Goal: Transaction & Acquisition: Book appointment/travel/reservation

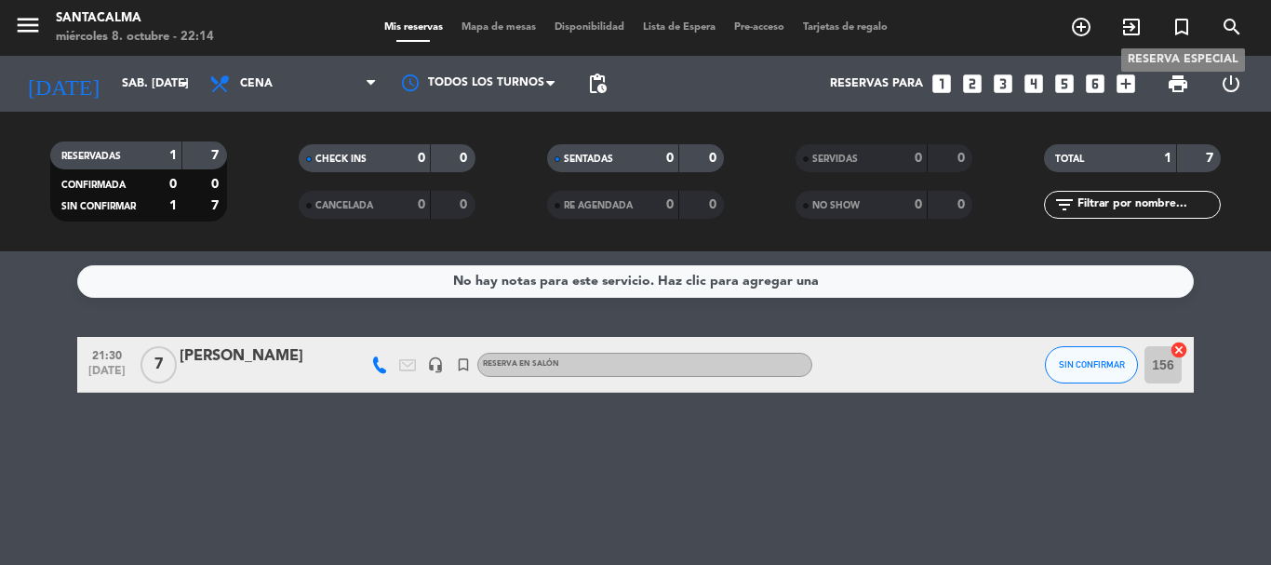
click at [1176, 31] on icon "turned_in_not" at bounding box center [1181, 27] width 22 height 22
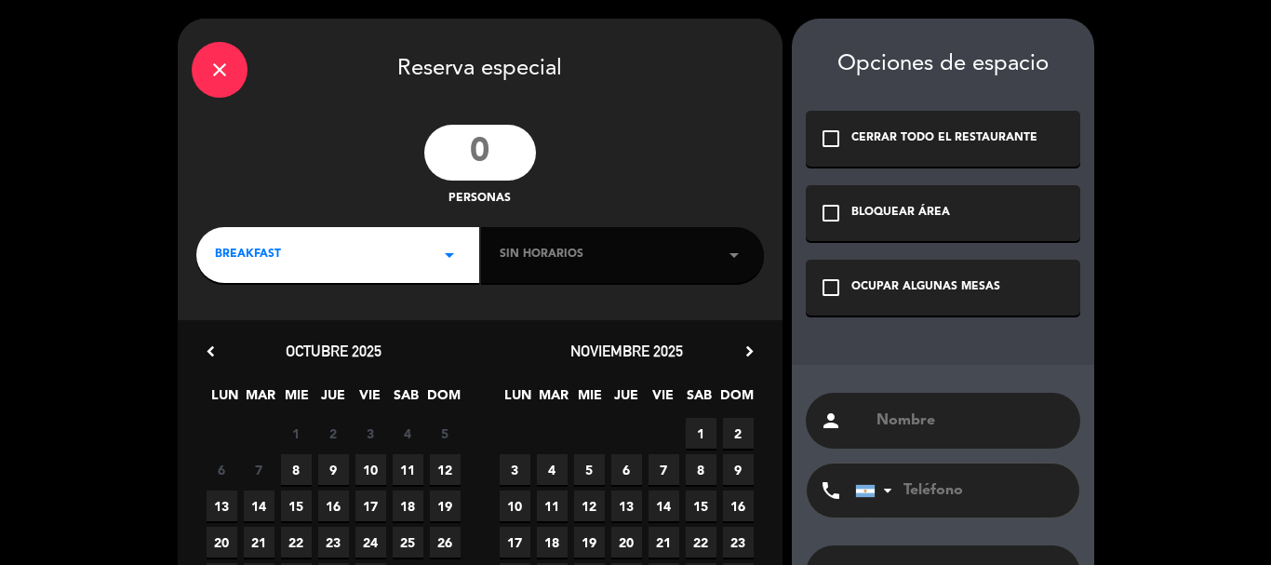
click at [474, 172] on input "number" at bounding box center [480, 153] width 112 height 56
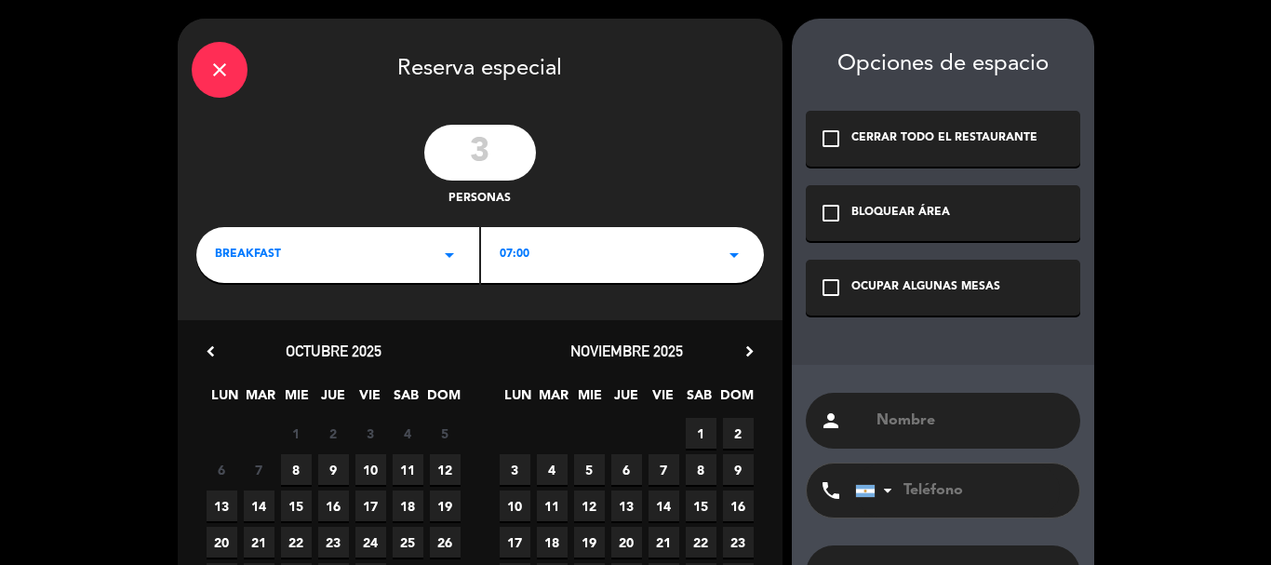
type input "3"
click at [1021, 307] on div "check_box_outline_blank OCUPAR ALGUNAS MESAS" at bounding box center [943, 288] width 274 height 56
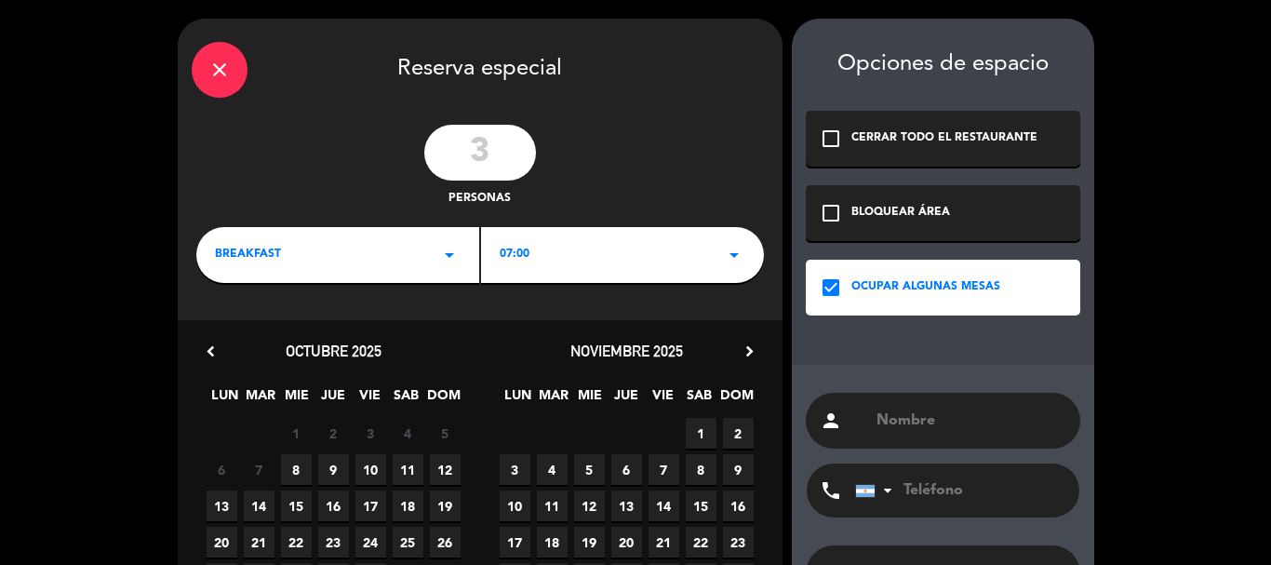
click at [962, 426] on input "text" at bounding box center [970, 420] width 192 height 26
paste input "[PERSON_NAME]"
type input "[PERSON_NAME]"
click at [411, 270] on div "BREAKFAST arrow_drop_down" at bounding box center [337, 255] width 283 height 56
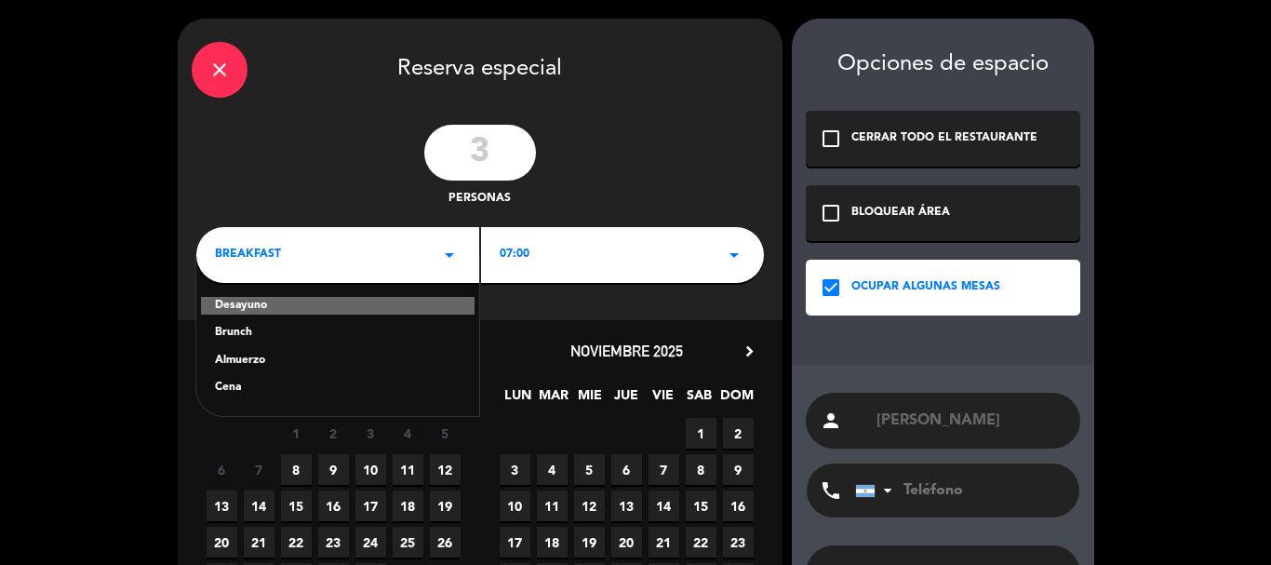
drag, startPoint x: 236, startPoint y: 338, endPoint x: 281, endPoint y: 307, distance: 54.2
click at [236, 337] on div "Brunch" at bounding box center [338, 333] width 246 height 19
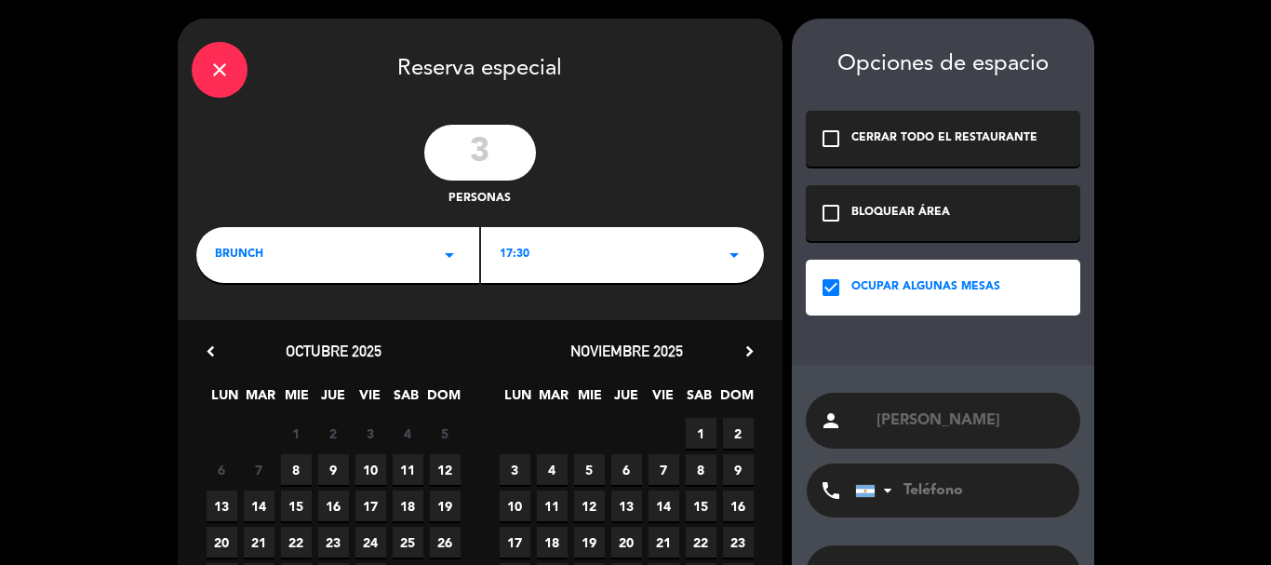
scroll to position [142, 0]
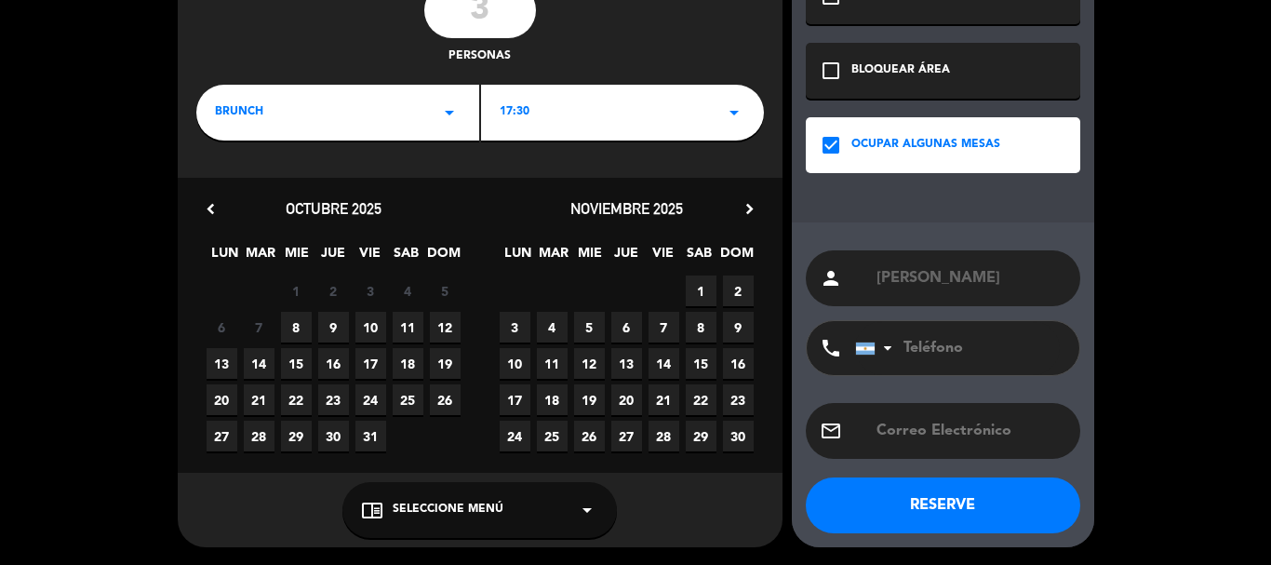
click at [617, 113] on div "17:30 arrow_drop_down" at bounding box center [622, 113] width 283 height 56
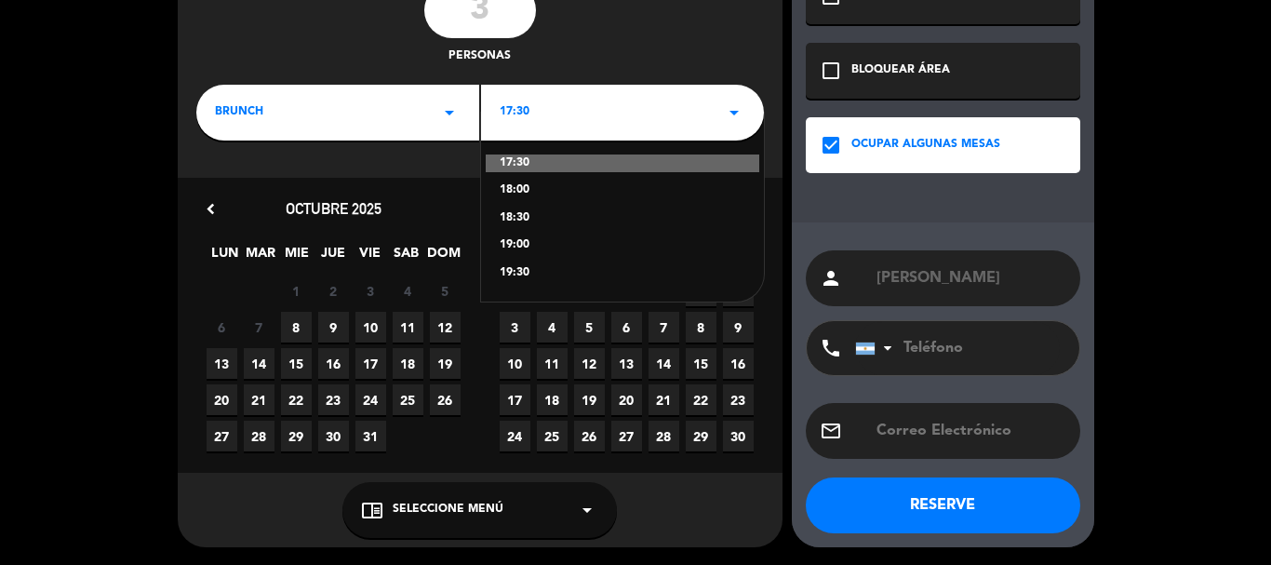
click at [514, 196] on div "18:00" at bounding box center [623, 190] width 246 height 19
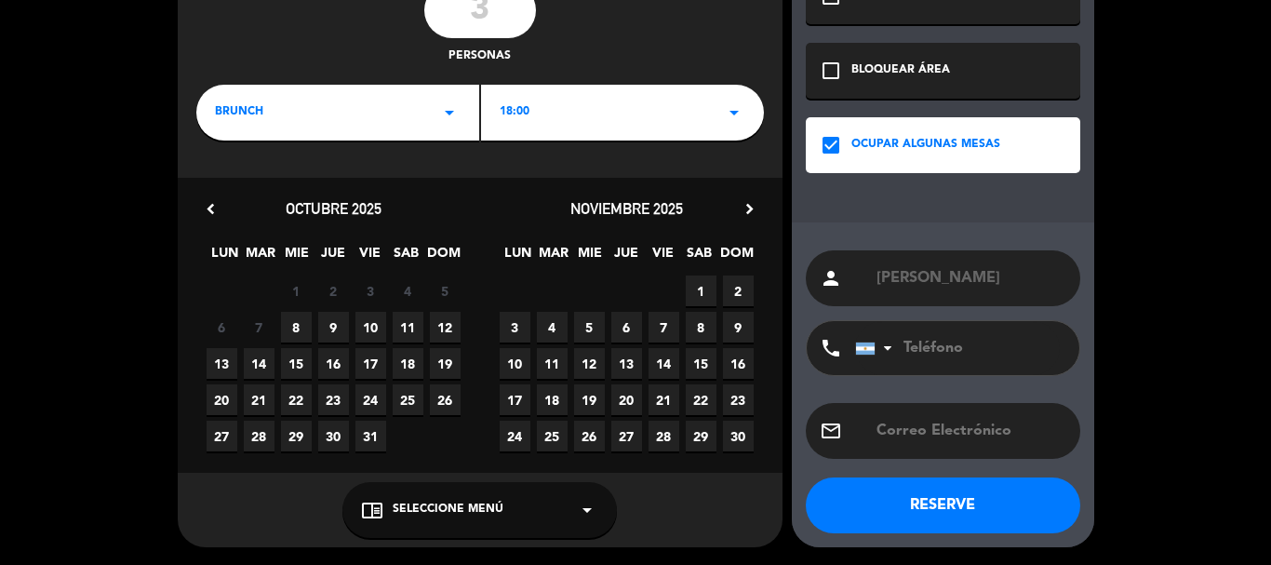
click at [484, 515] on span "Seleccione Menú" at bounding box center [448, 509] width 111 height 19
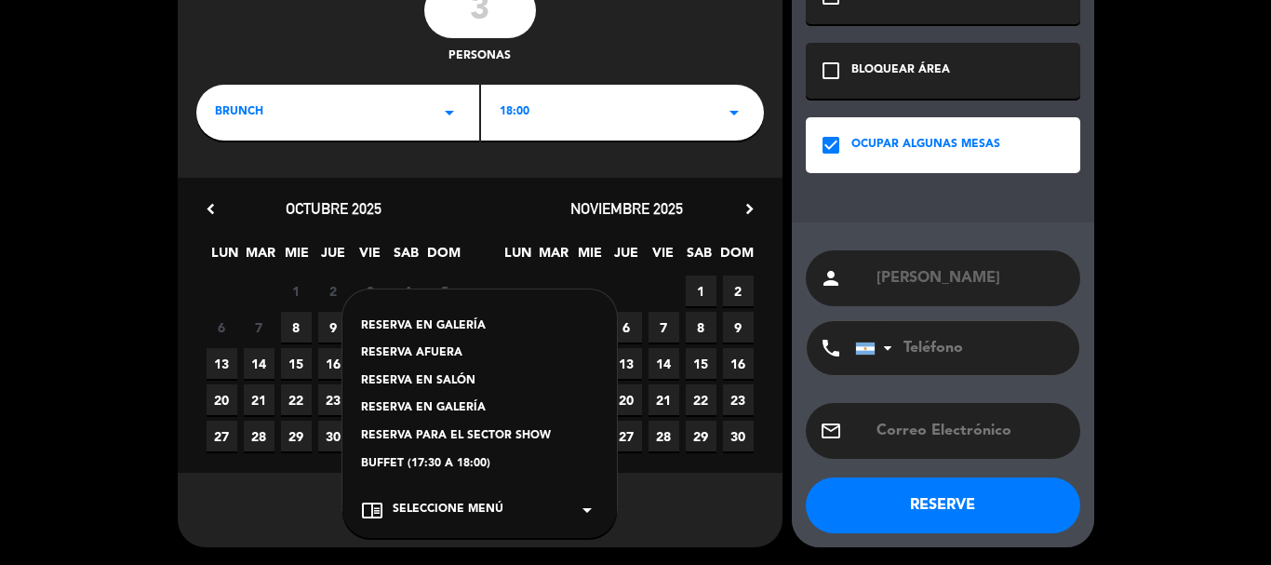
click at [434, 350] on div "RESERVA AFUERA" at bounding box center [479, 353] width 237 height 19
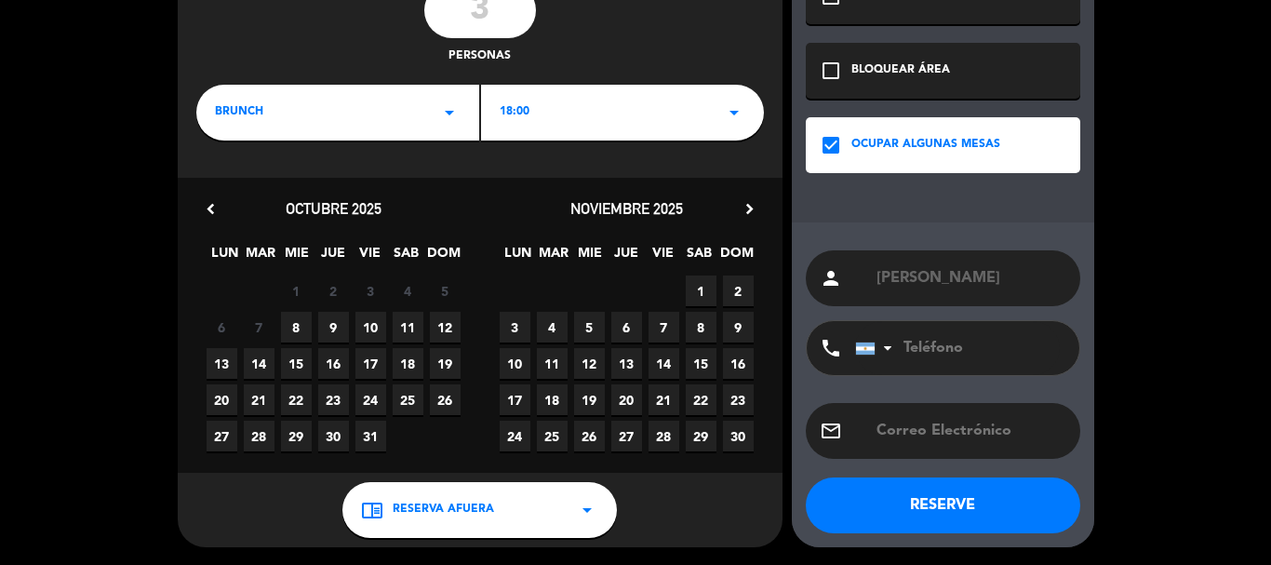
click at [375, 319] on span "10" at bounding box center [370, 327] width 31 height 31
click at [942, 343] on input "tel" at bounding box center [957, 348] width 205 height 54
type input "3518079457"
click at [965, 513] on button "RESERVE" at bounding box center [943, 505] width 274 height 56
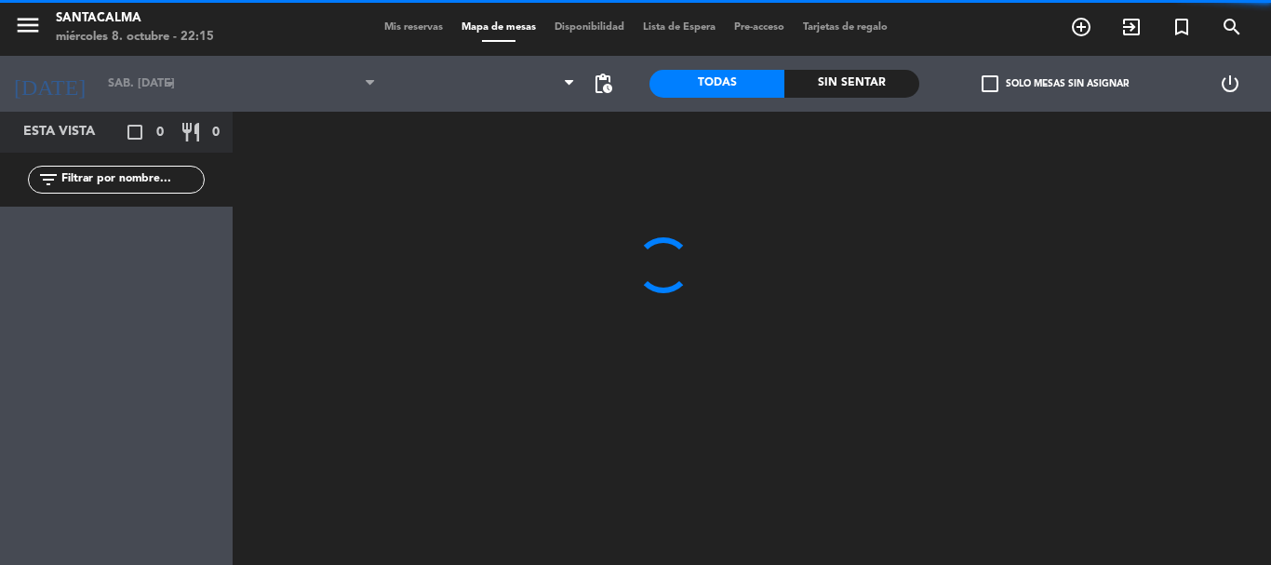
type input "vie. [DATE]"
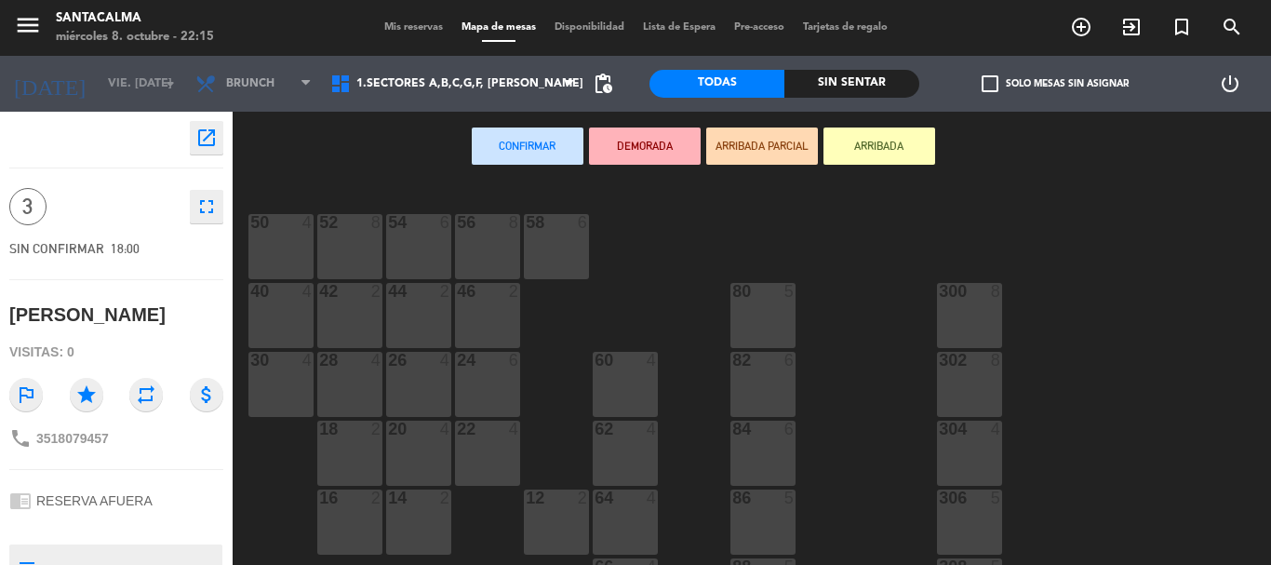
click at [482, 310] on div "46 2" at bounding box center [487, 315] width 65 height 65
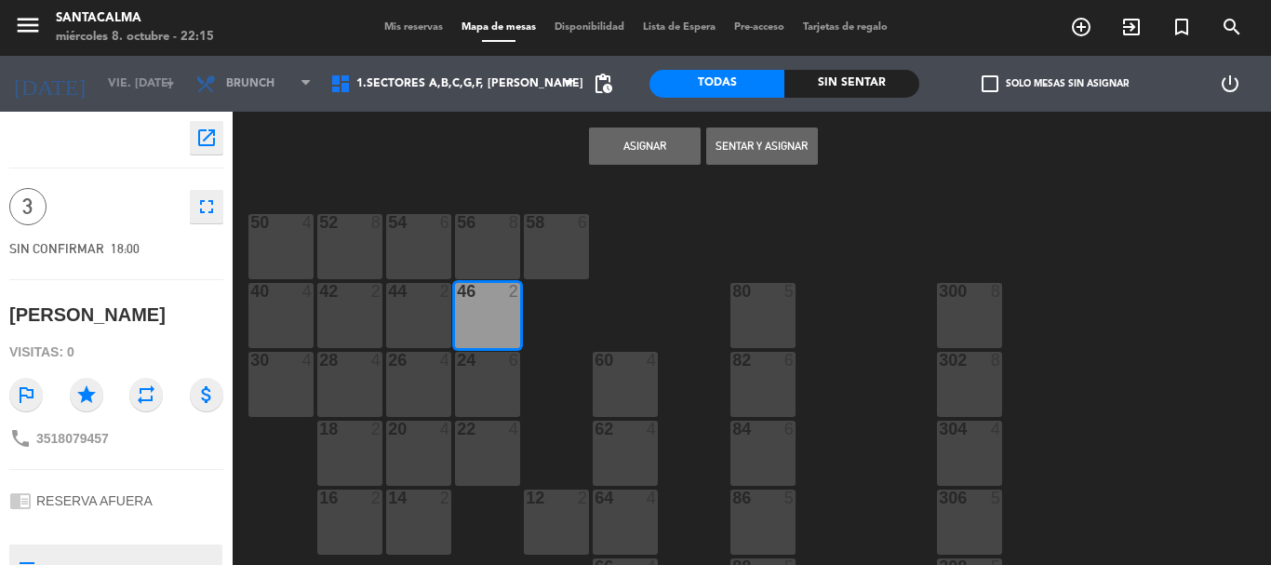
click at [641, 136] on button "Asignar" at bounding box center [645, 145] width 112 height 37
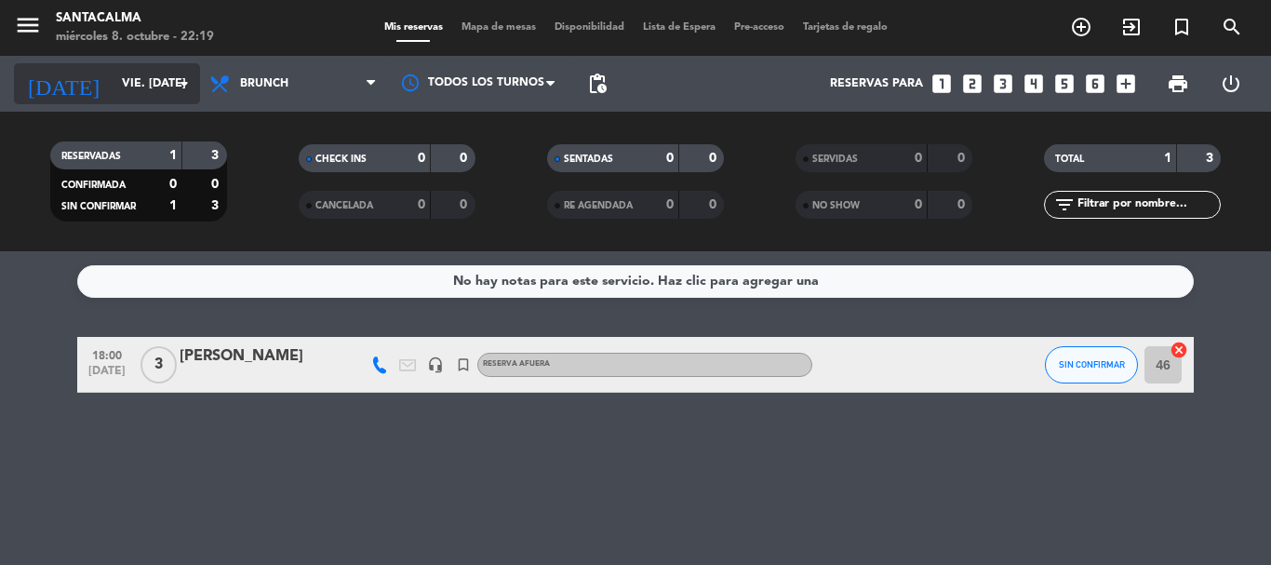
click at [181, 80] on icon "arrow_drop_down" at bounding box center [184, 84] width 22 height 22
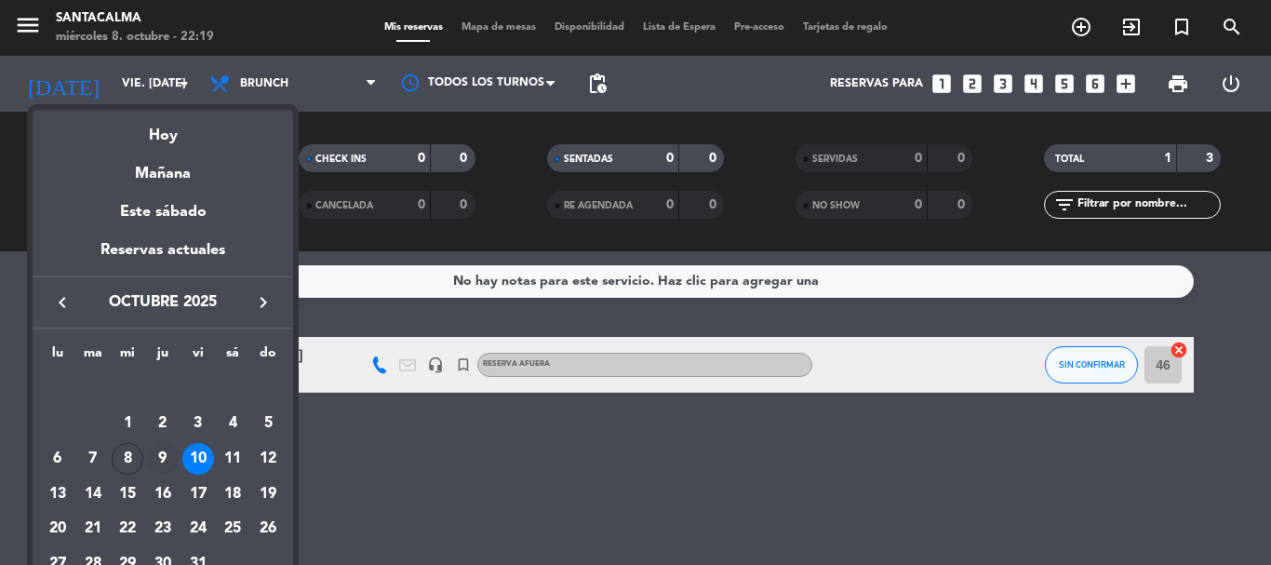
click at [163, 454] on div "9" at bounding box center [163, 459] width 32 height 32
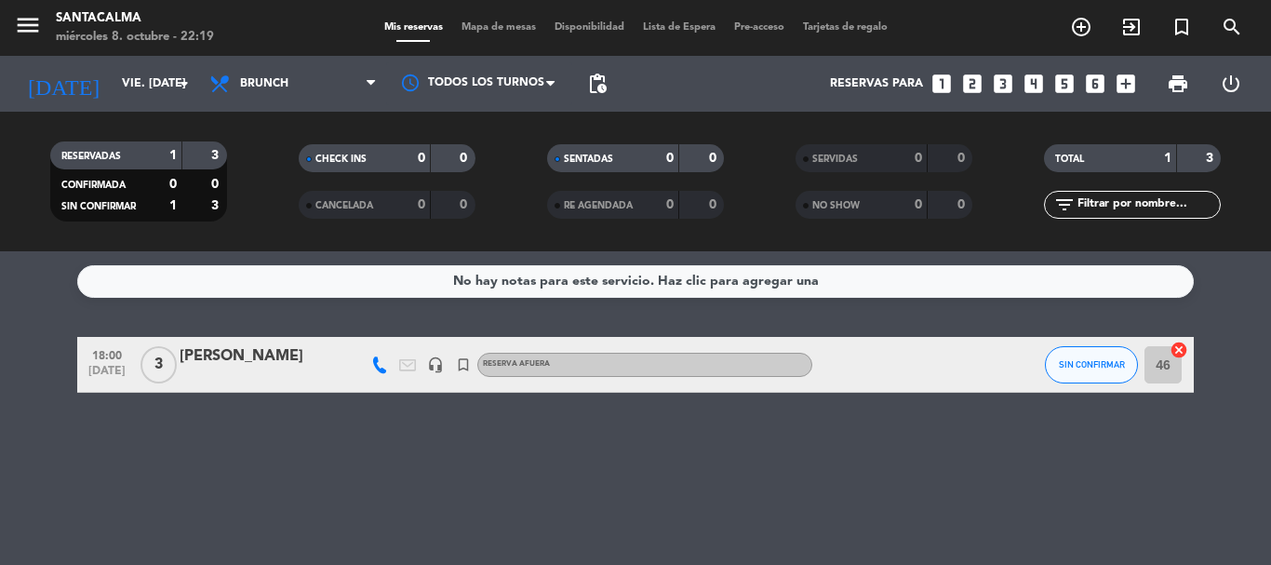
type input "[DEMOGRAPHIC_DATA] [DATE]"
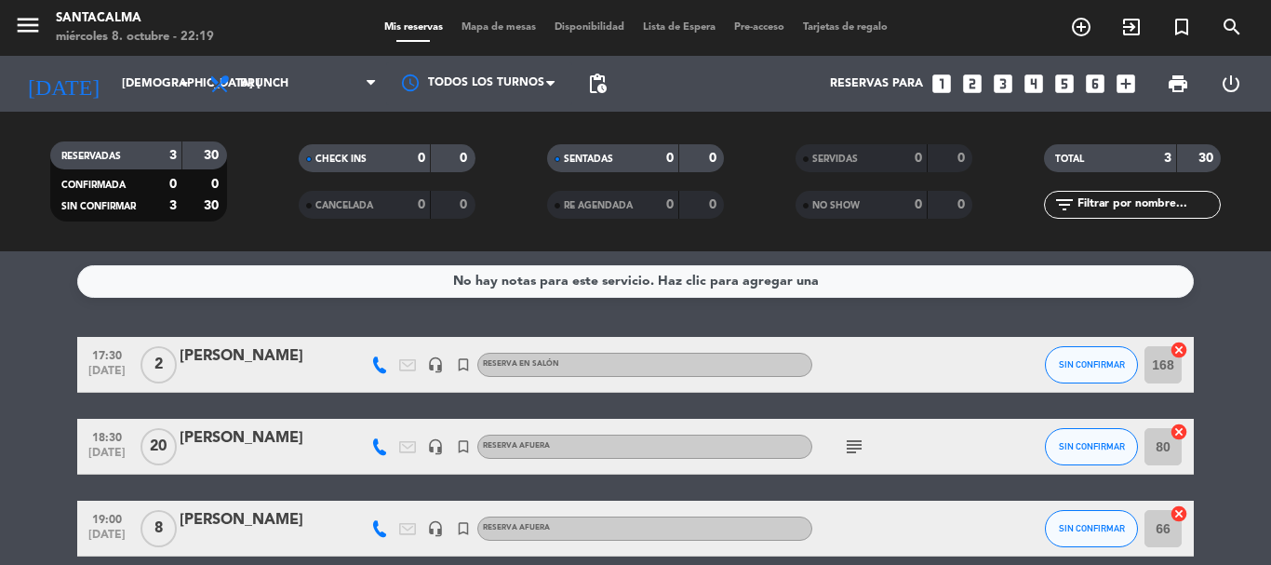
scroll to position [85, 0]
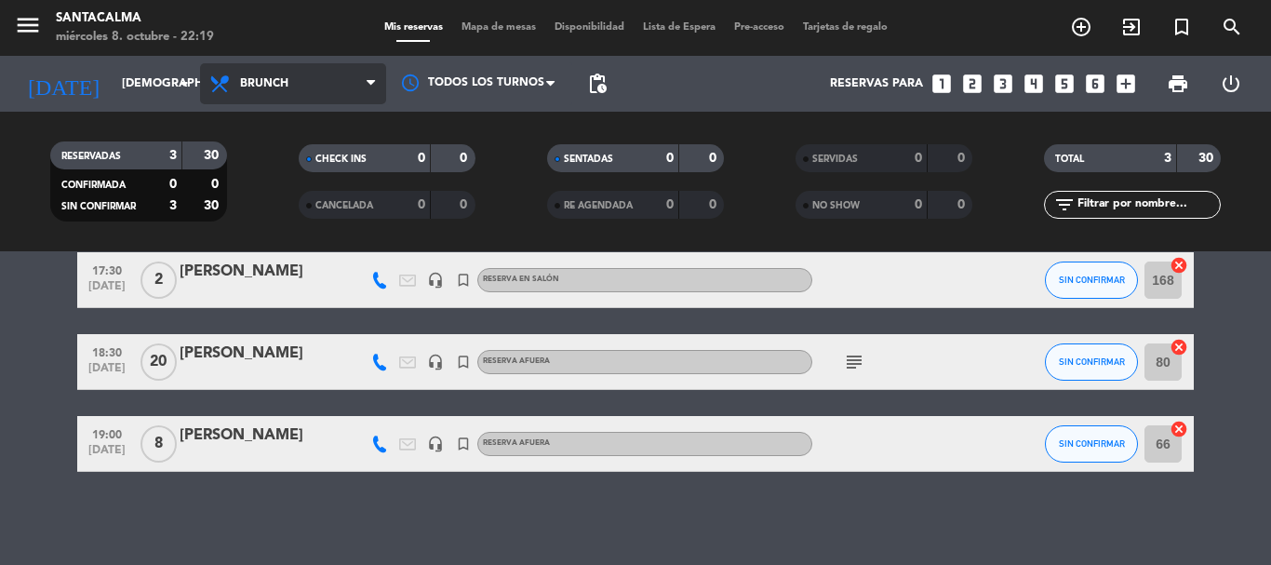
click at [261, 73] on span "Brunch" at bounding box center [293, 83] width 186 height 41
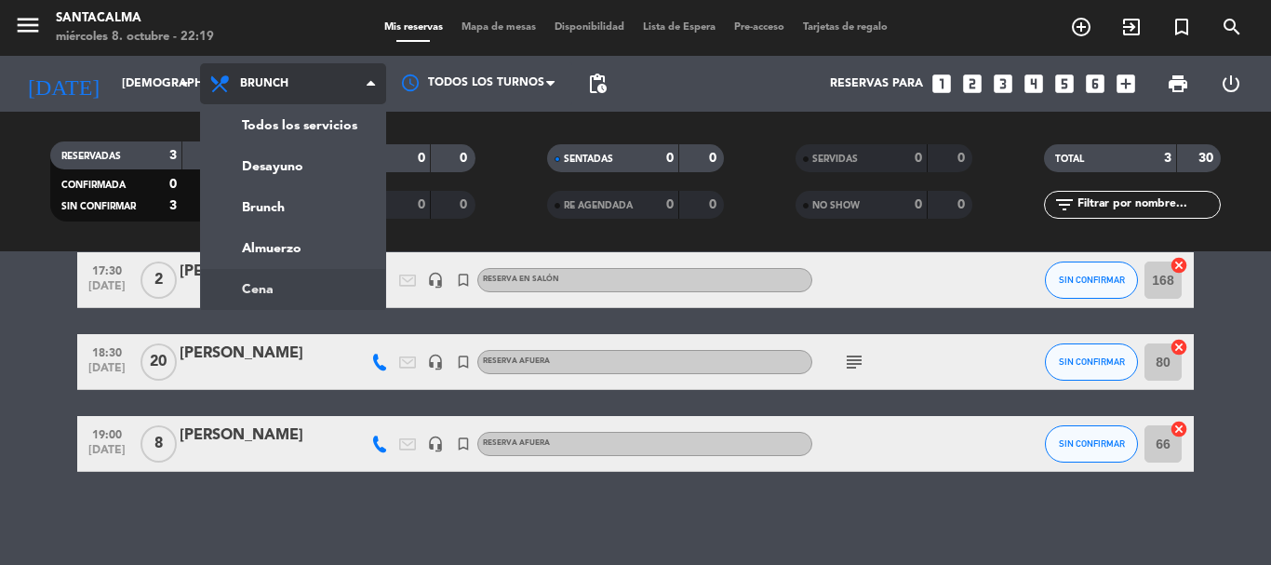
click at [341, 290] on ng-component "menu Santacalma miércoles 8. octubre - 22:19 Mis reservas Mapa de mesas Disponi…" at bounding box center [635, 282] width 1271 height 565
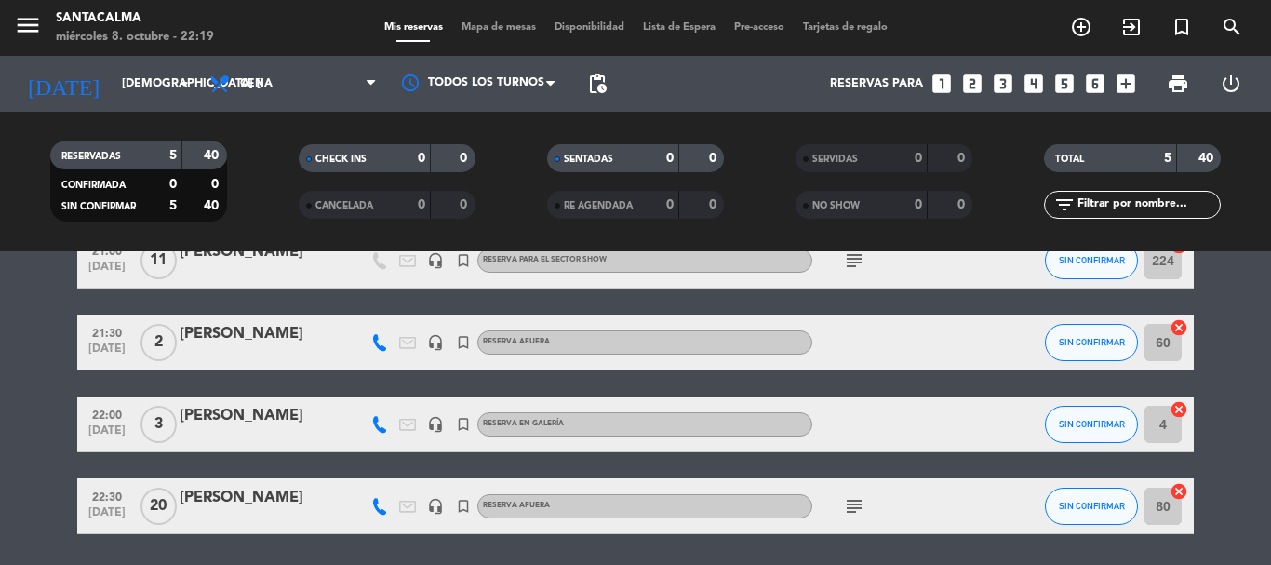
scroll to position [248, 0]
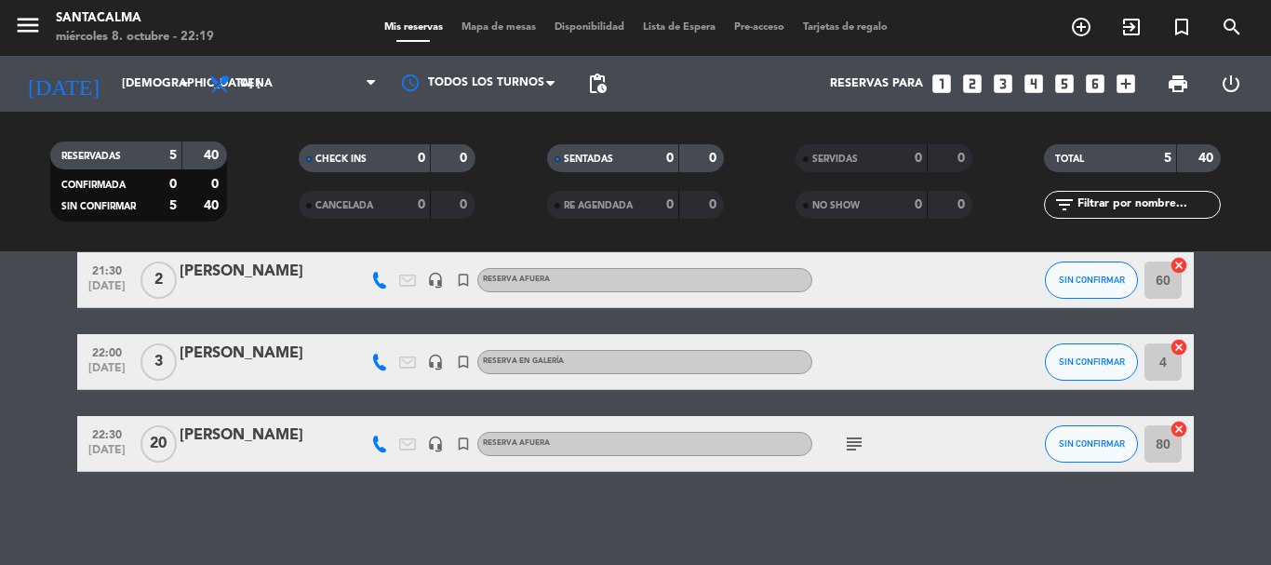
click at [246, 435] on div "[PERSON_NAME]" at bounding box center [259, 435] width 158 height 24
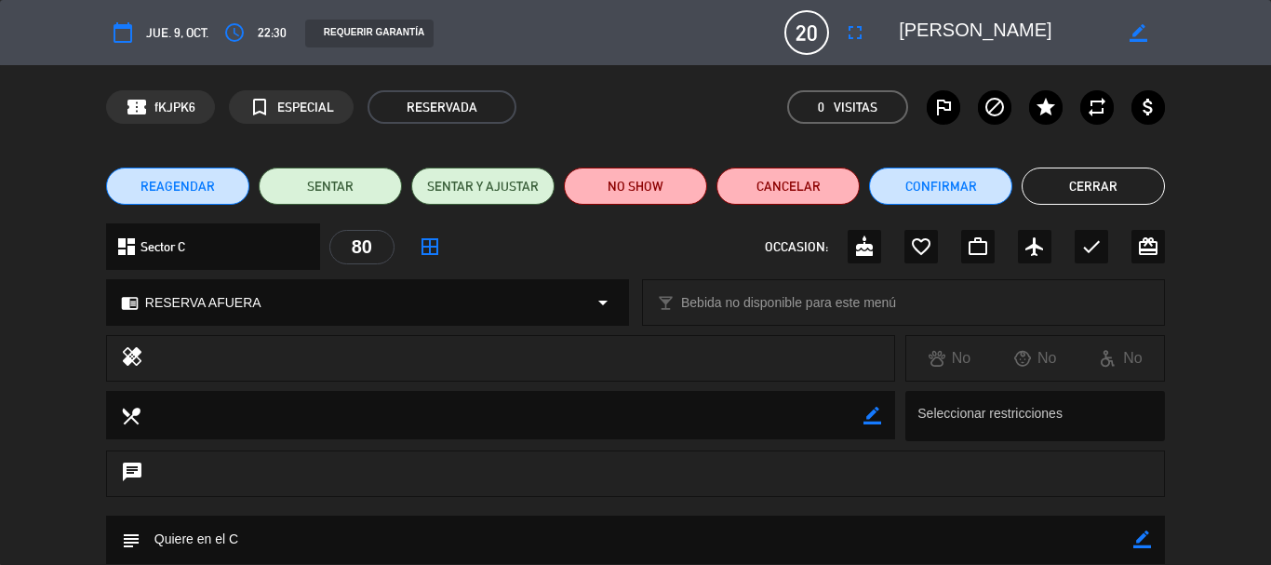
click at [175, 183] on span "REAGENDAR" at bounding box center [177, 187] width 74 height 20
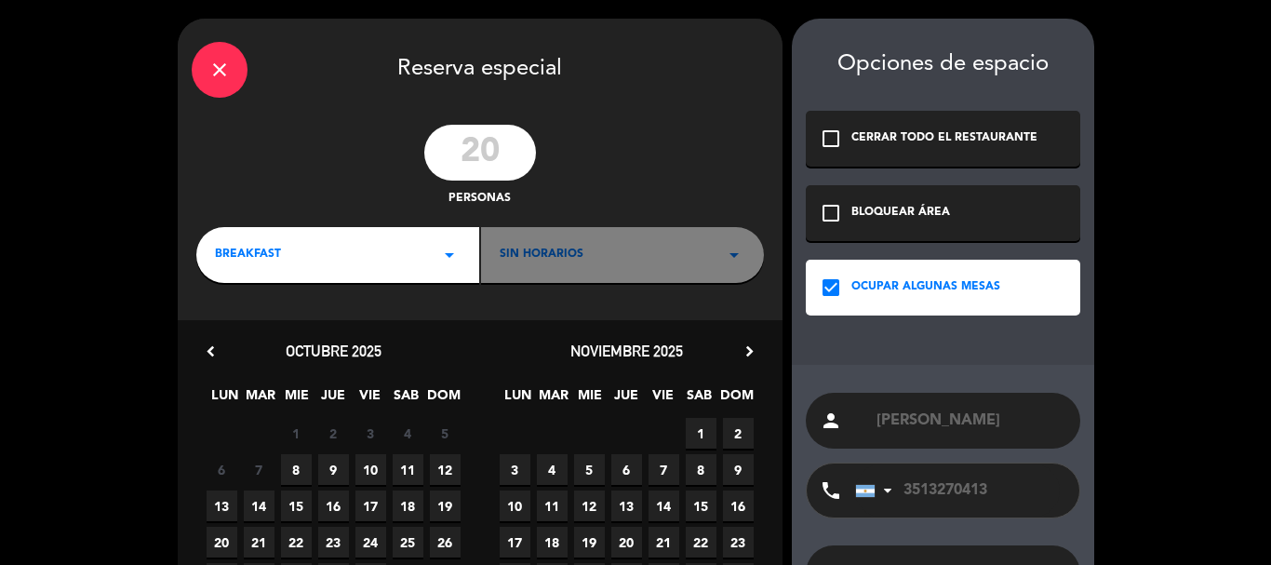
click at [265, 267] on div "BREAKFAST arrow_drop_down" at bounding box center [337, 255] width 283 height 56
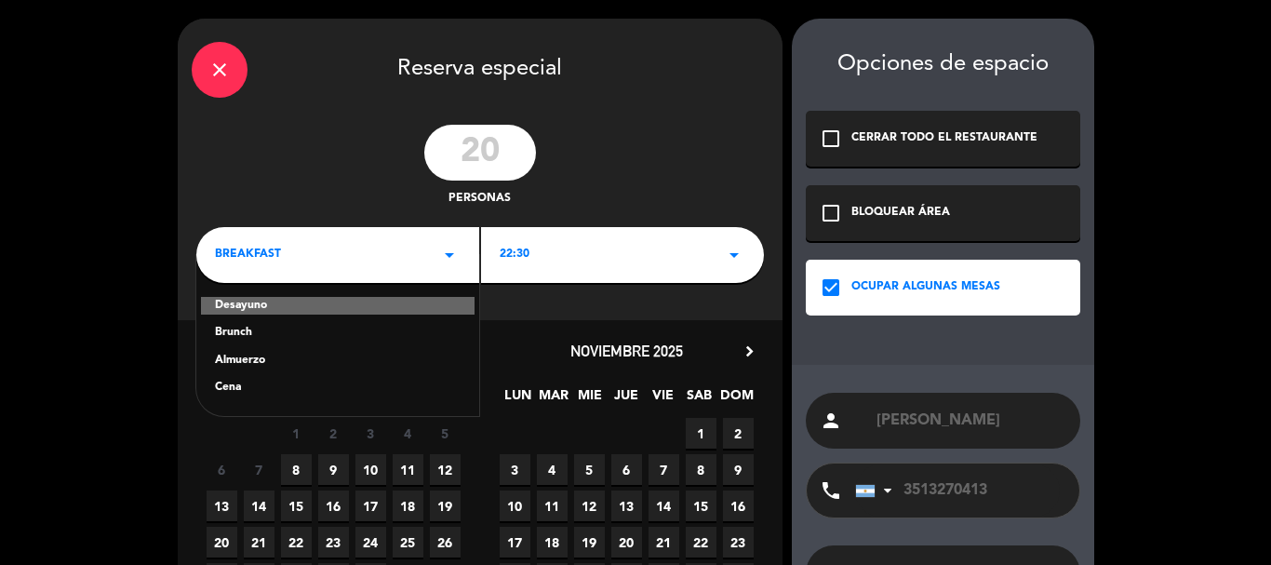
click at [239, 386] on div "Cena" at bounding box center [338, 388] width 246 height 19
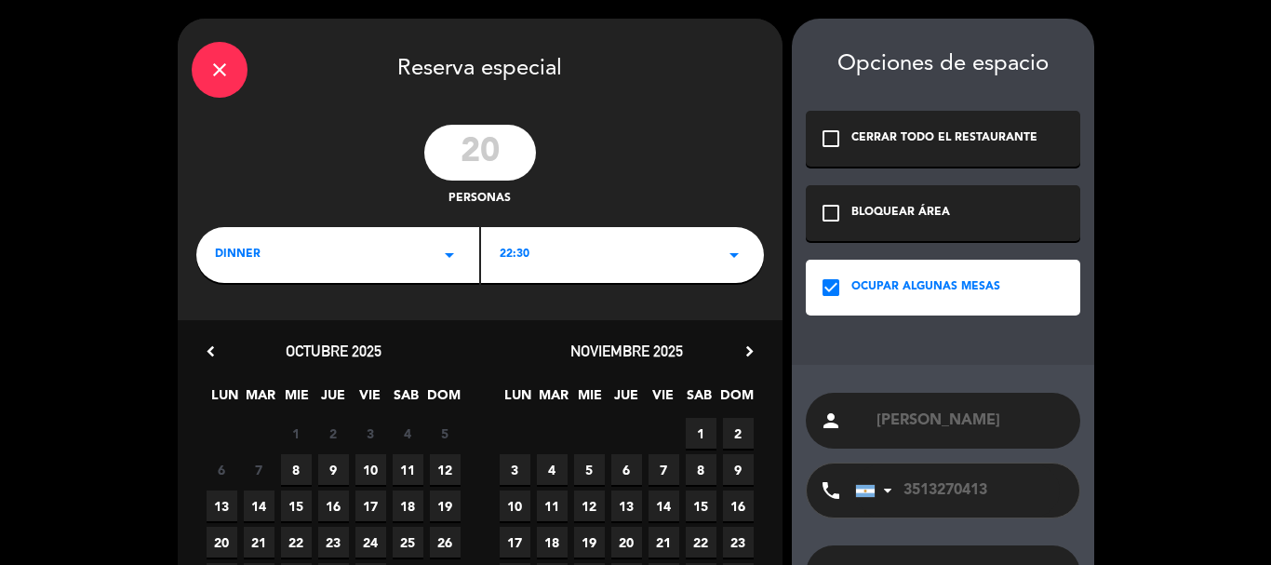
click at [522, 145] on input "20" at bounding box center [480, 153] width 112 height 56
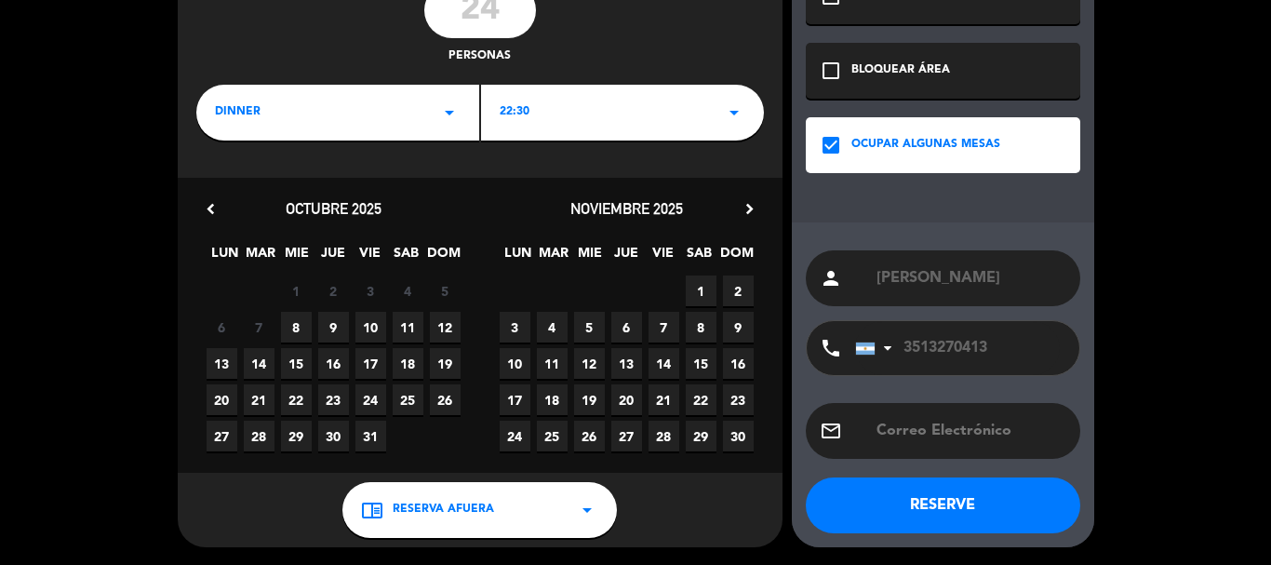
type input "24"
click at [340, 330] on span "9" at bounding box center [333, 327] width 31 height 31
click at [940, 496] on button "RESERVE" at bounding box center [943, 505] width 274 height 56
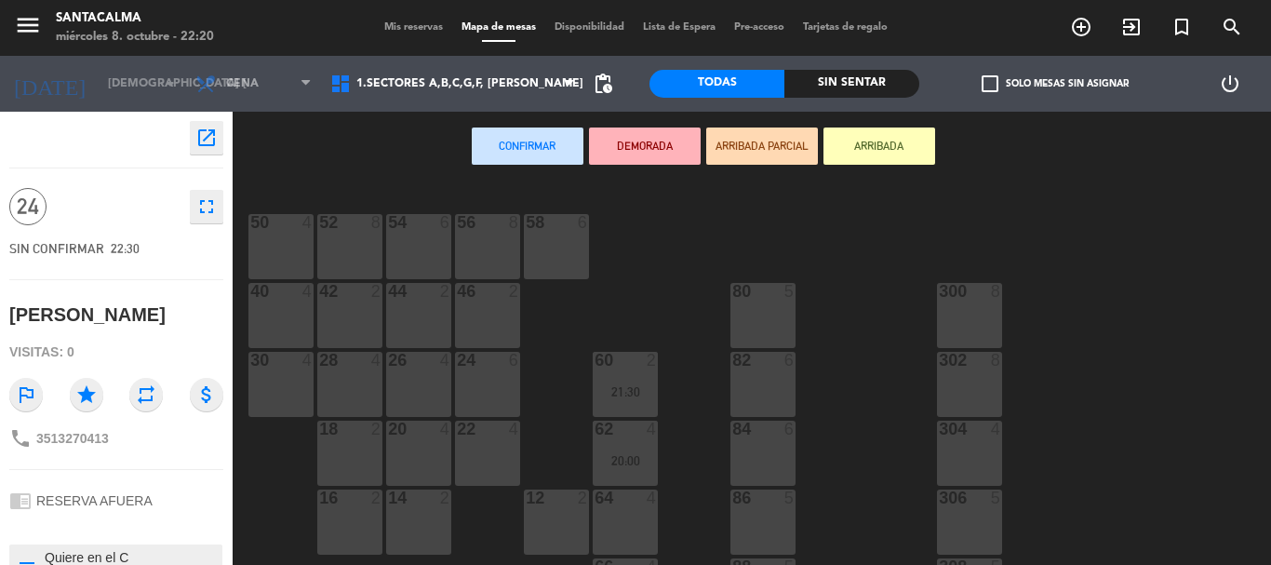
click at [774, 307] on div "80 5" at bounding box center [762, 315] width 65 height 65
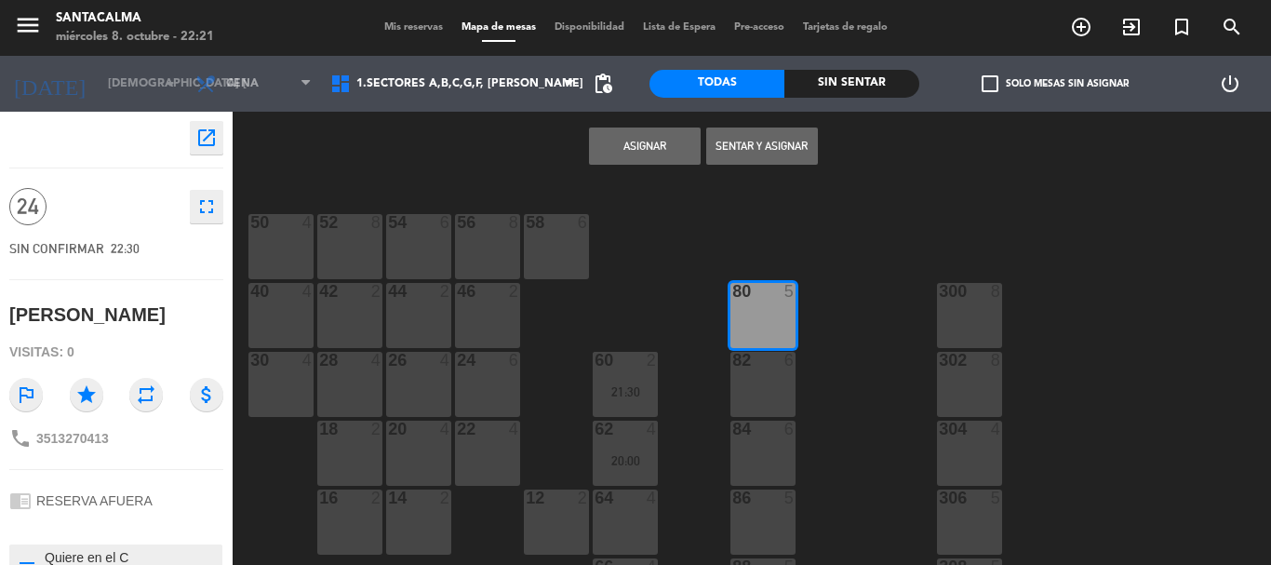
click at [762, 377] on div "82 6" at bounding box center [762, 384] width 65 height 65
click at [780, 431] on div "6" at bounding box center [794, 428] width 31 height 17
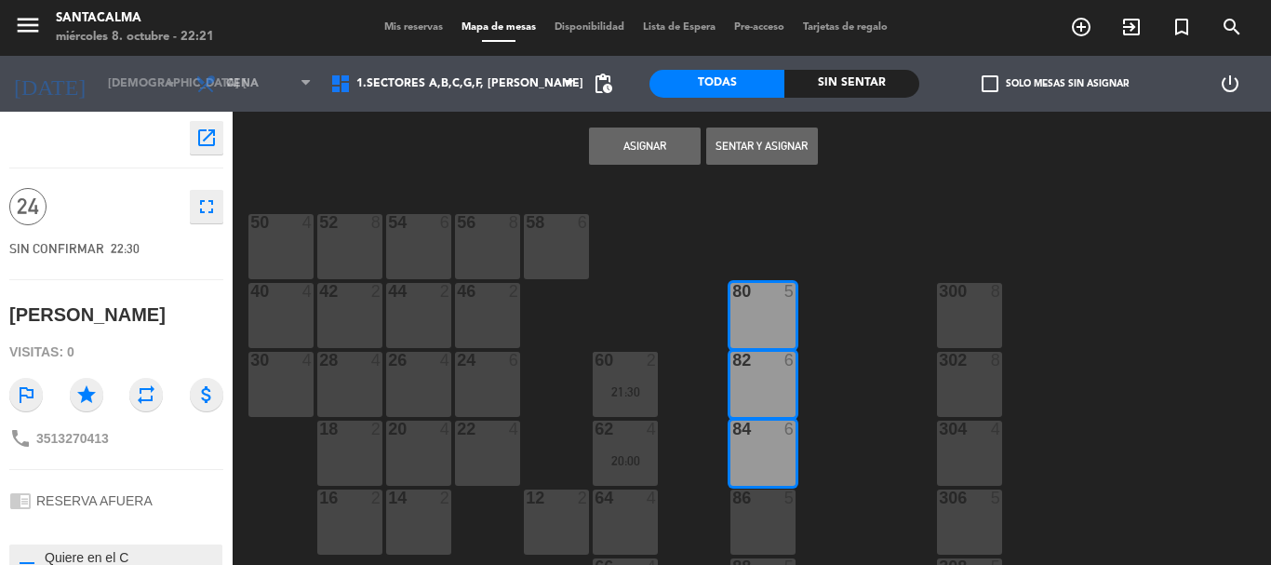
click at [767, 497] on div at bounding box center [762, 497] width 31 height 17
click at [677, 150] on button "Asignar" at bounding box center [645, 145] width 112 height 37
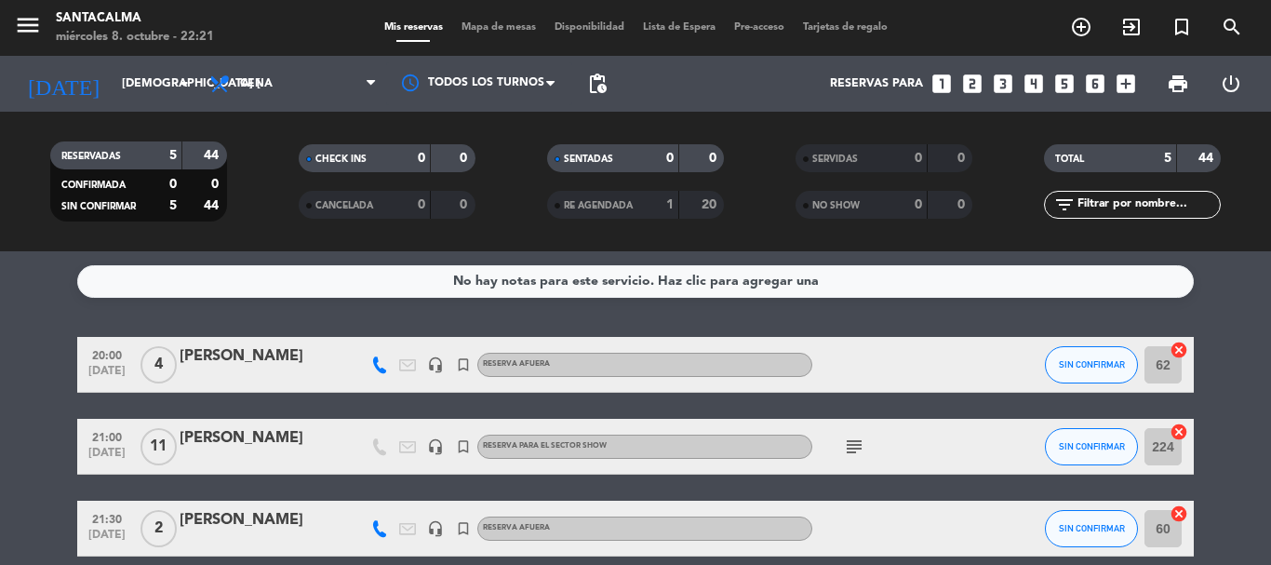
scroll to position [248, 0]
